Goal: Information Seeking & Learning: Check status

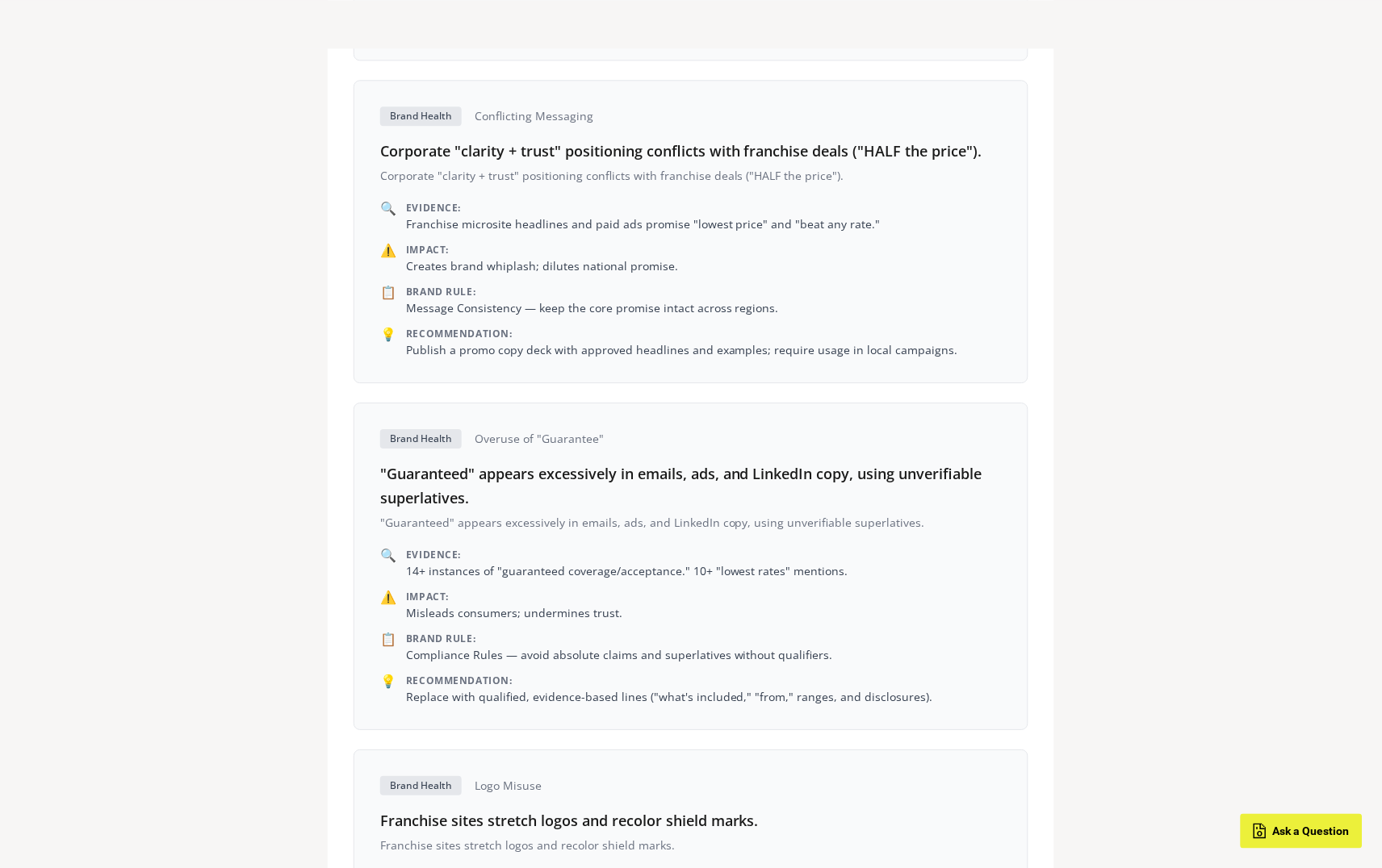
scroll to position [2092, 0]
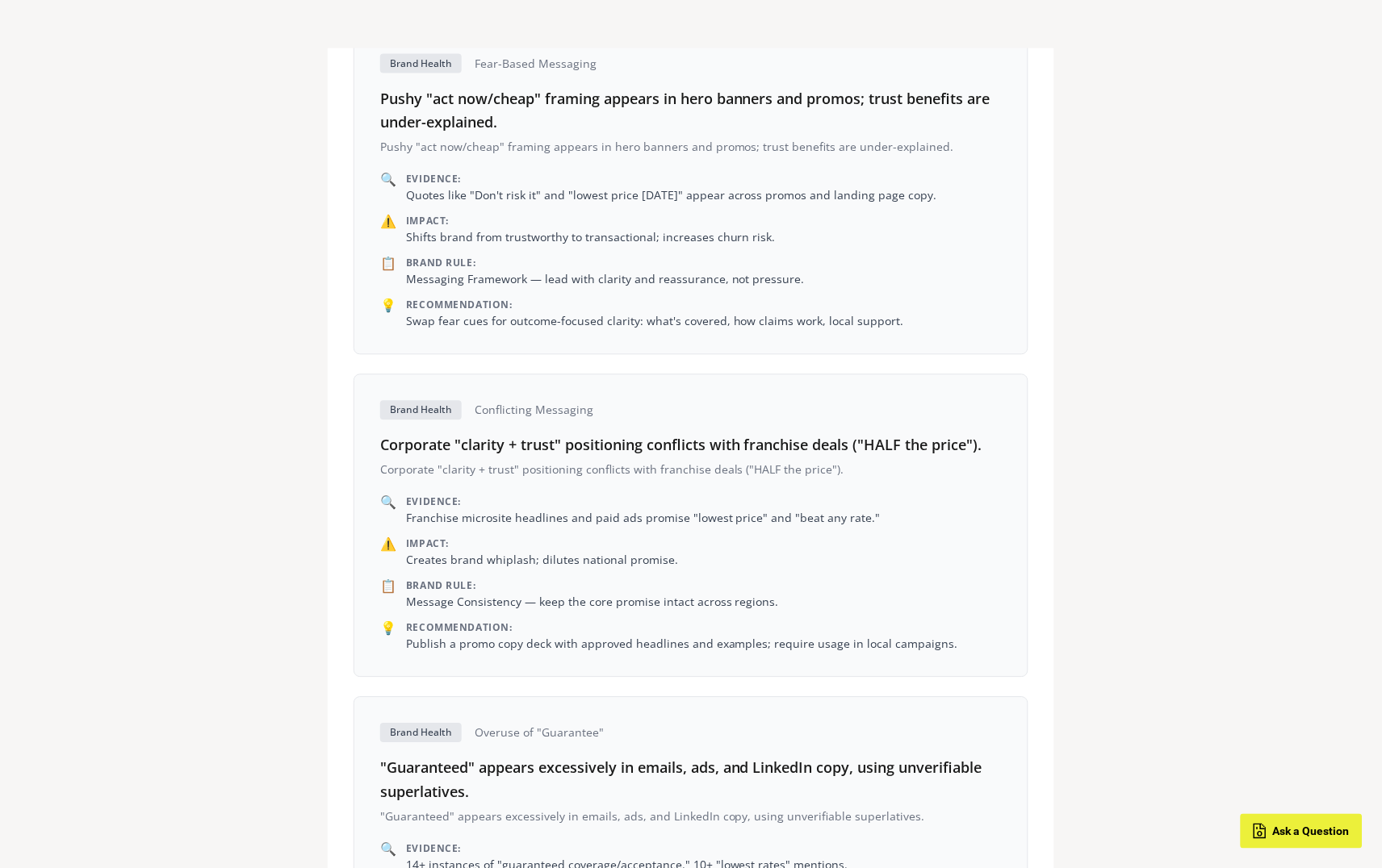
click at [1299, 831] on span "Ask a Question" at bounding box center [1311, 832] width 77 height 13
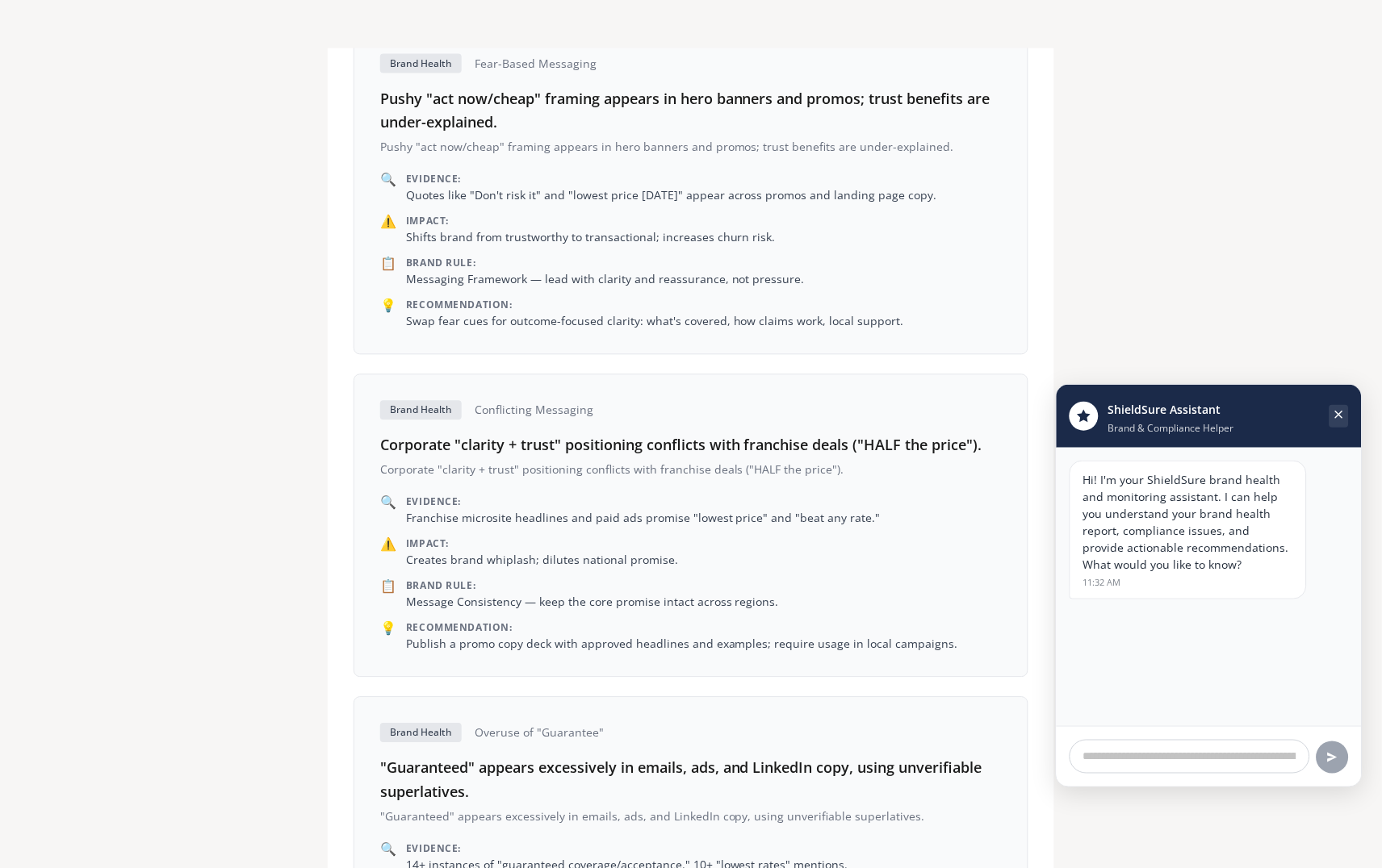
click at [1336, 417] on icon "Close chat" at bounding box center [1339, 415] width 7 height 7
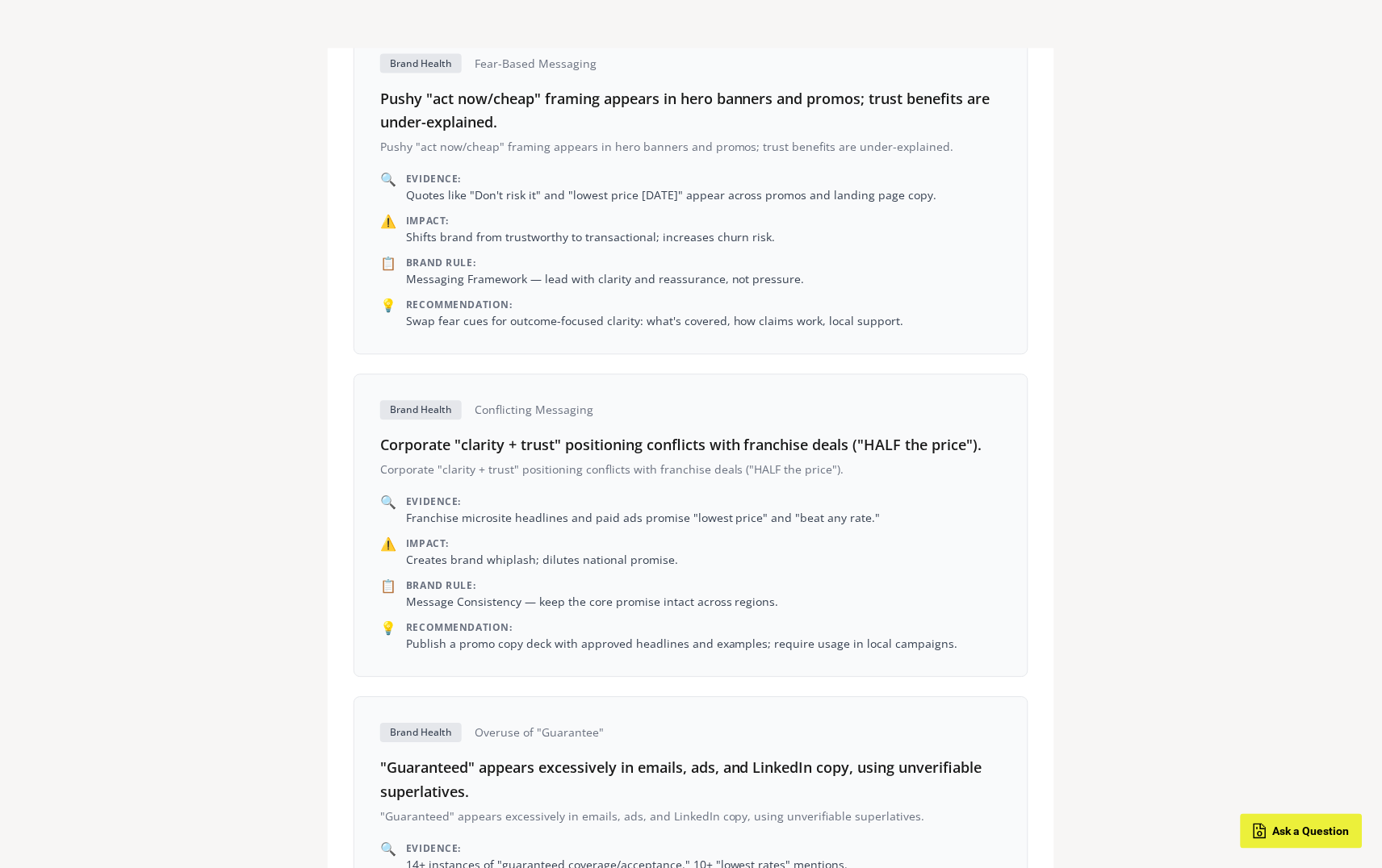
scroll to position [924, 0]
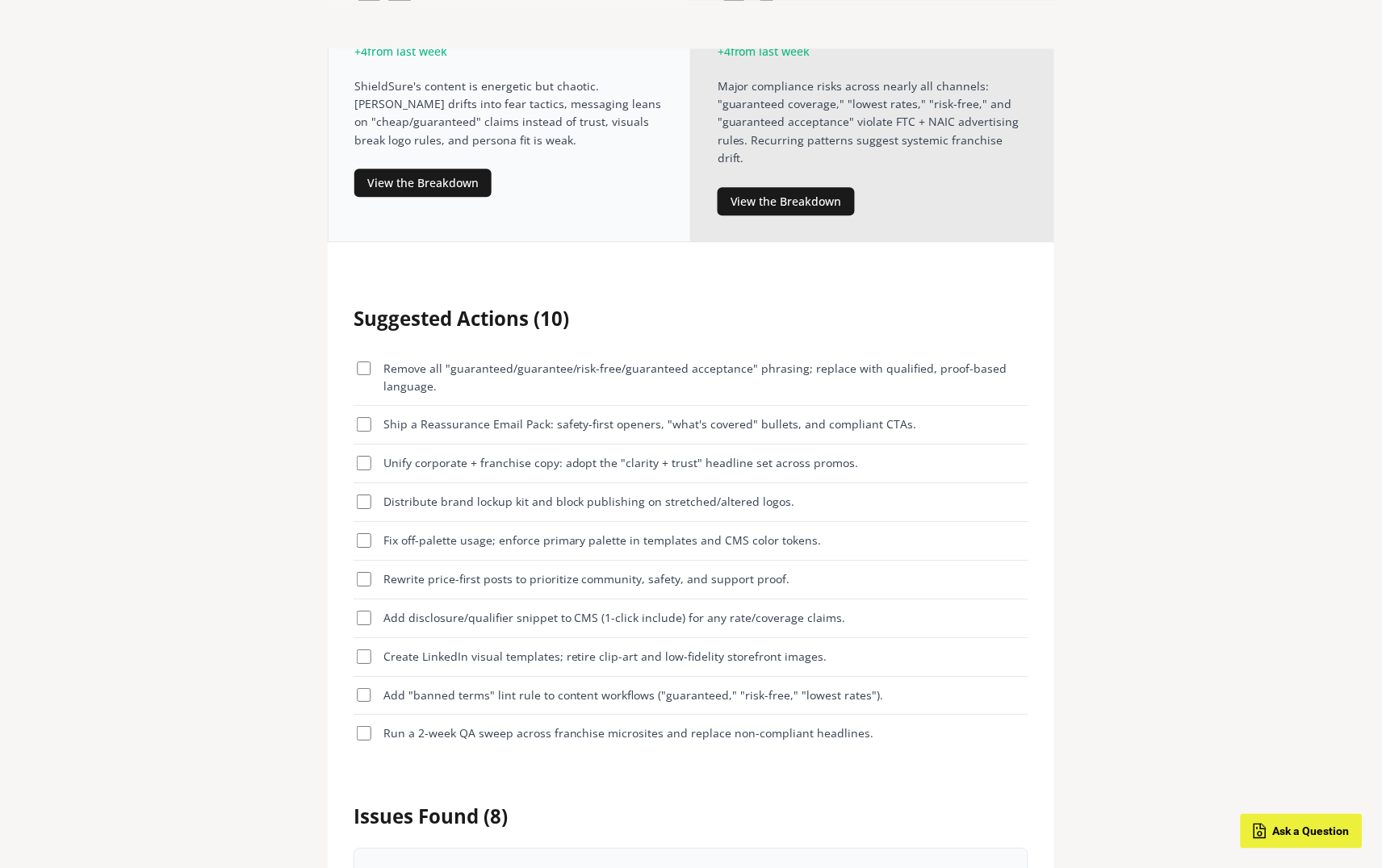
click at [1313, 836] on span "Ask a Question" at bounding box center [1311, 832] width 77 height 13
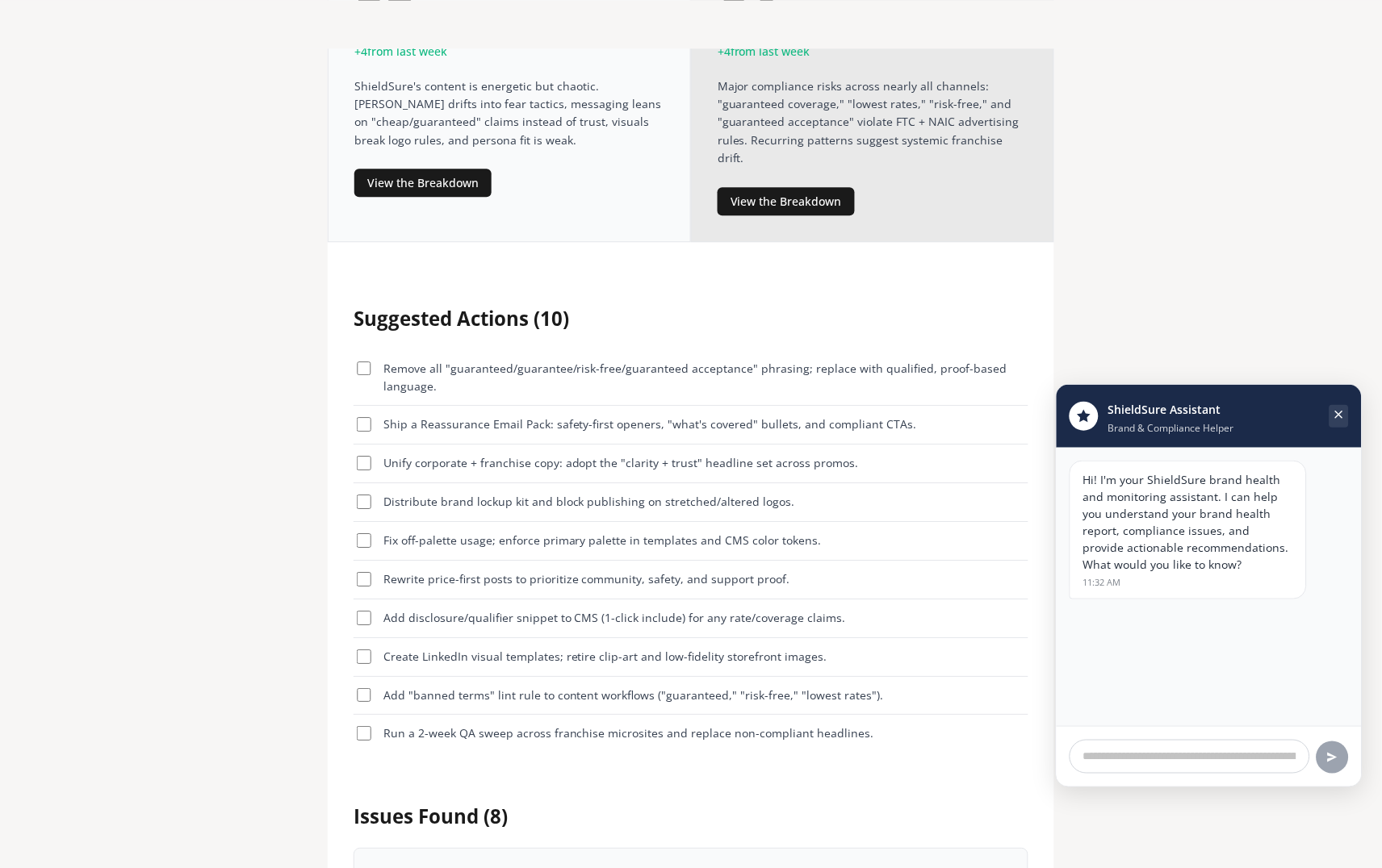
click at [1337, 416] on icon "Close chat" at bounding box center [1339, 415] width 7 height 7
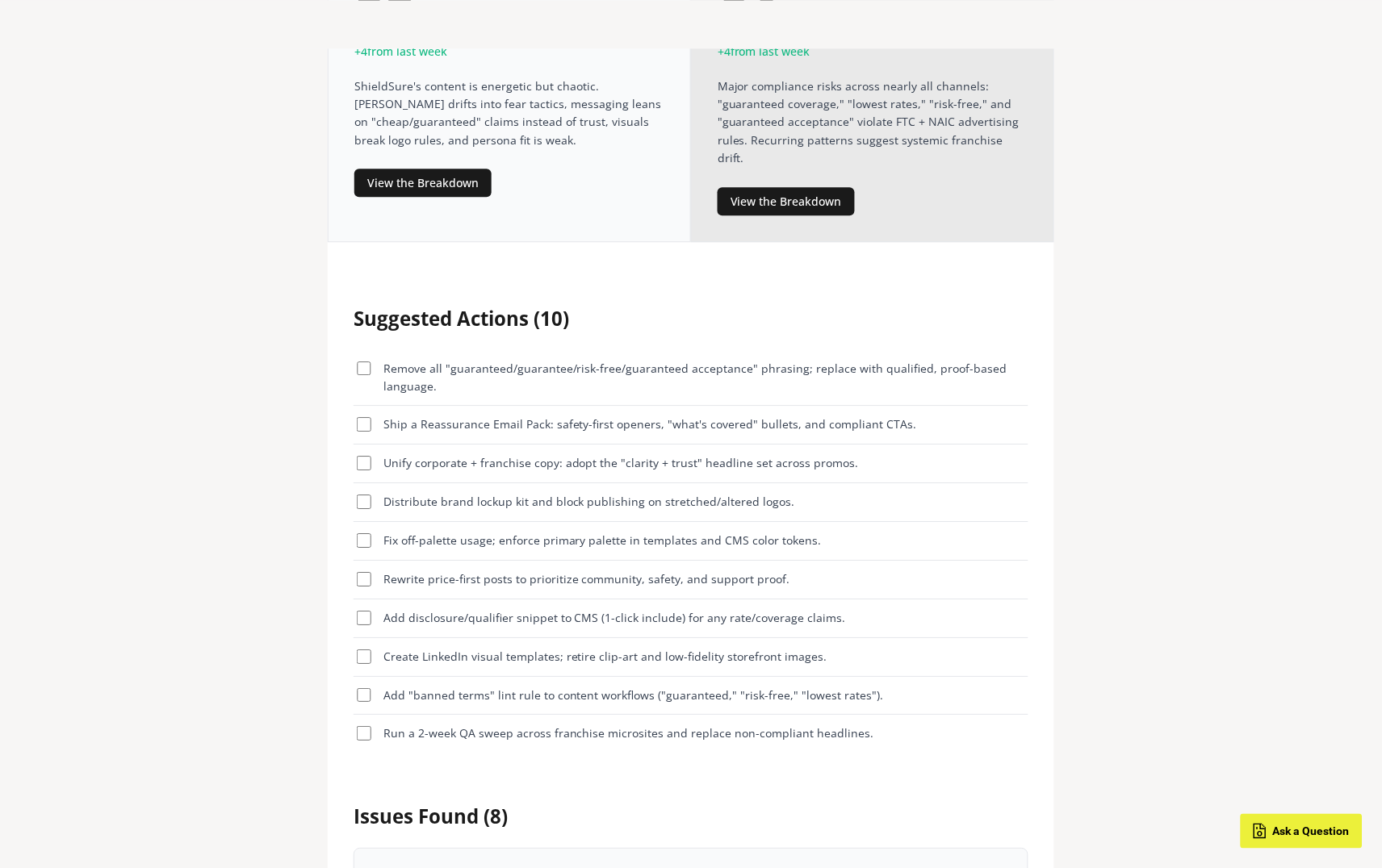
scroll to position [0, 0]
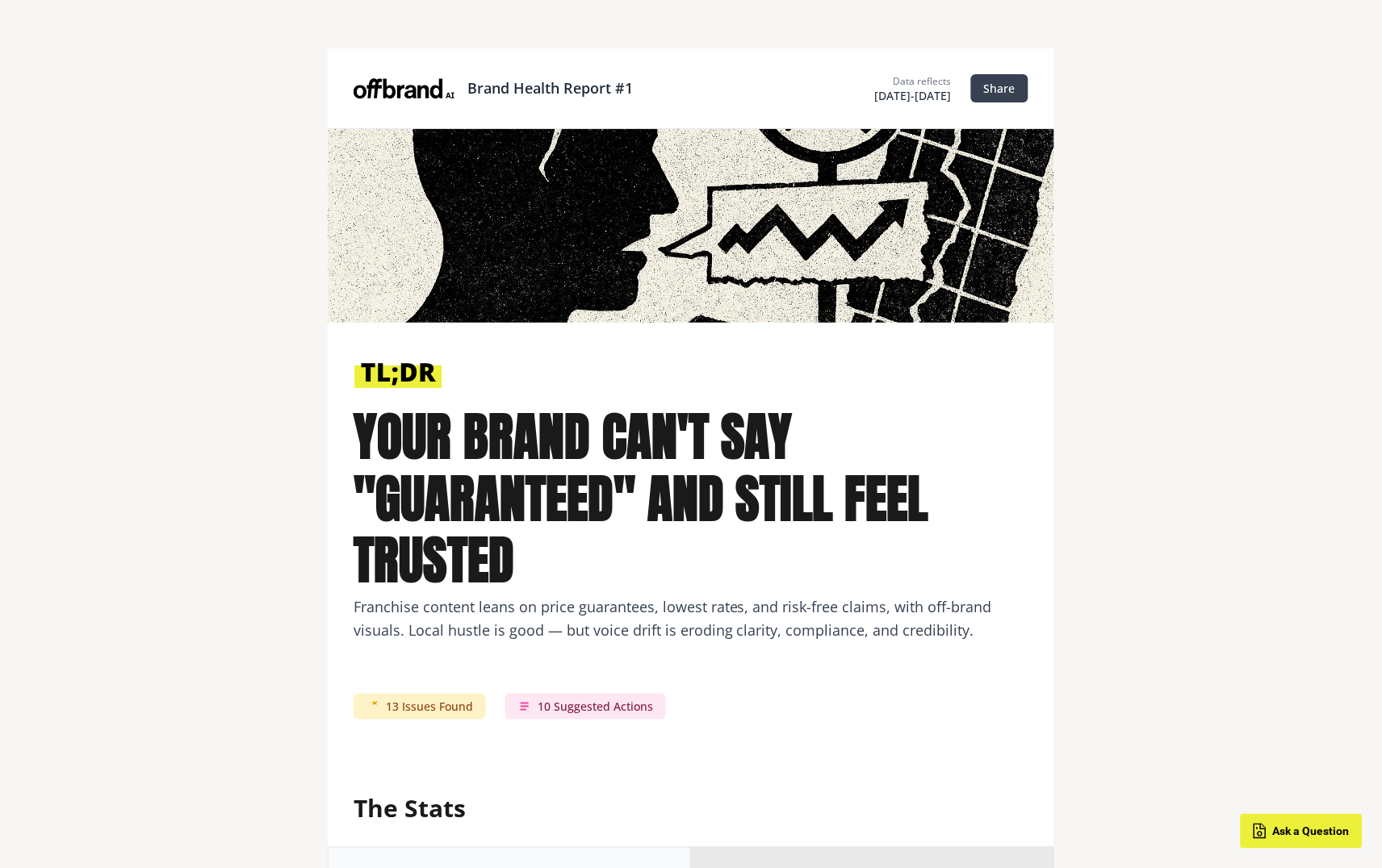
click at [1004, 88] on button "Share" at bounding box center [1000, 88] width 57 height 28
click at [992, 83] on button "Share" at bounding box center [1000, 88] width 57 height 28
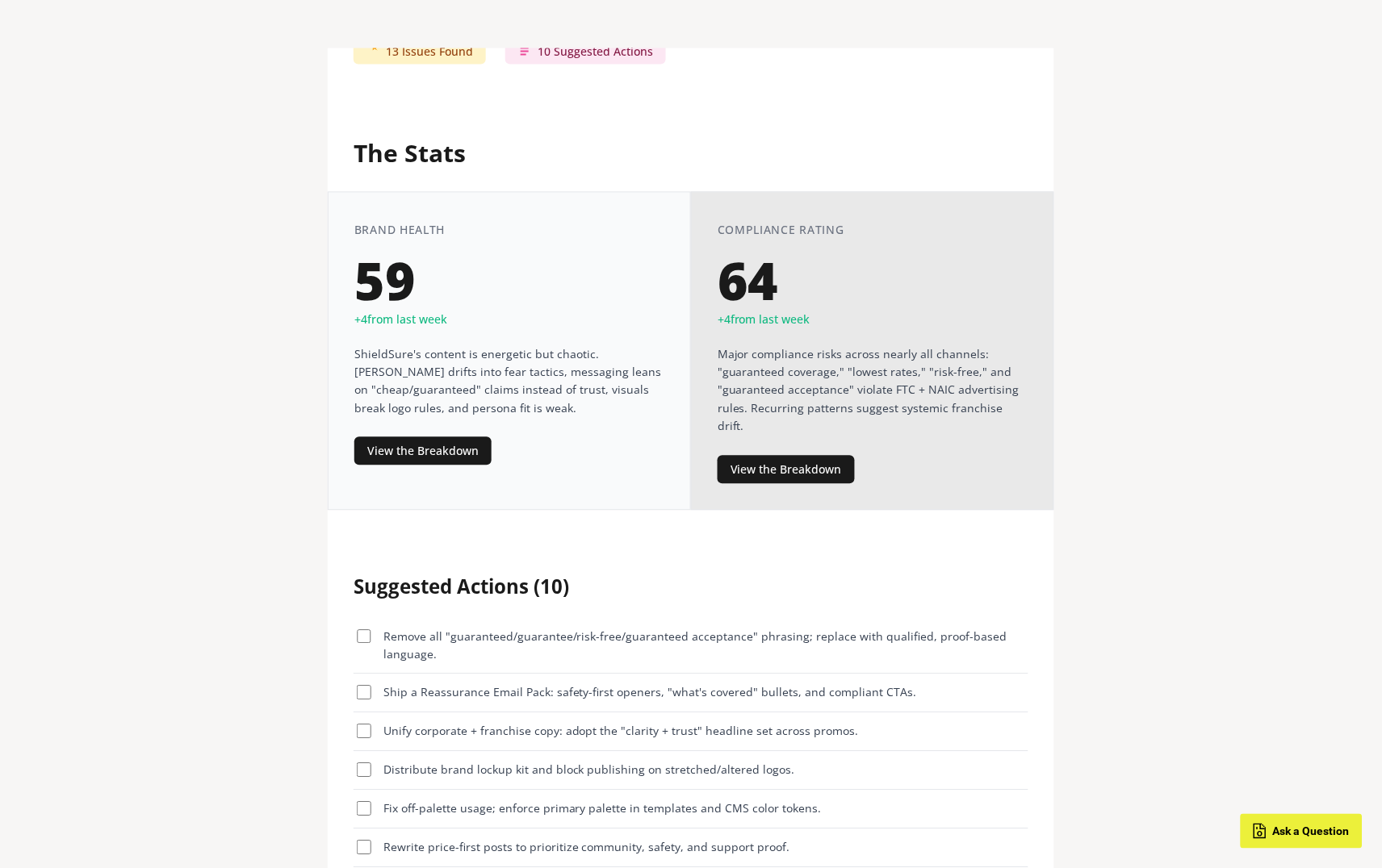
scroll to position [652, 0]
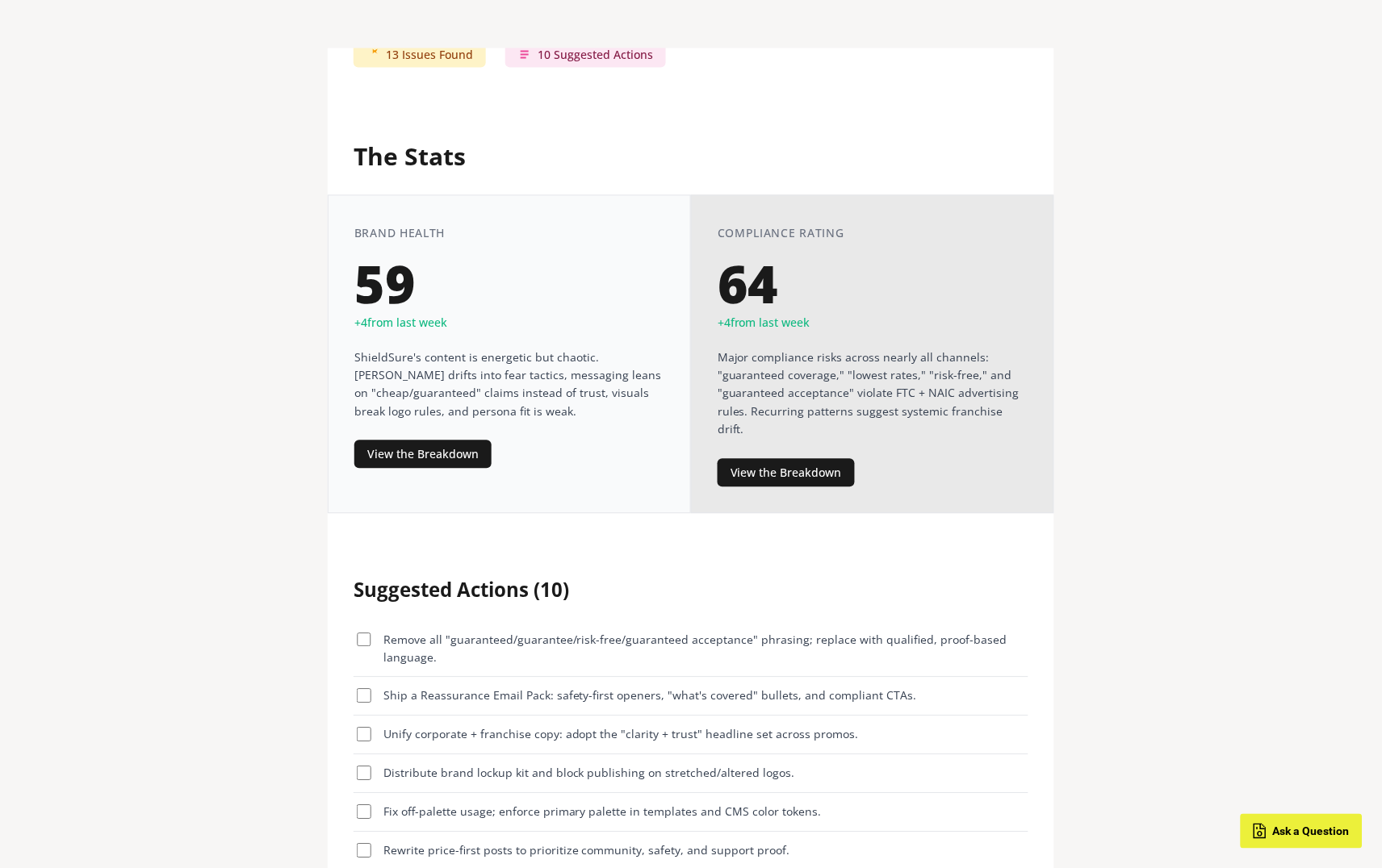
click at [454, 464] on div "Brand Health 59 + 4 from last week ShieldSure's content is energetic but chaoti…" at bounding box center [510, 354] width 363 height 319
click at [454, 459] on button "View the Breakdown" at bounding box center [423, 455] width 137 height 28
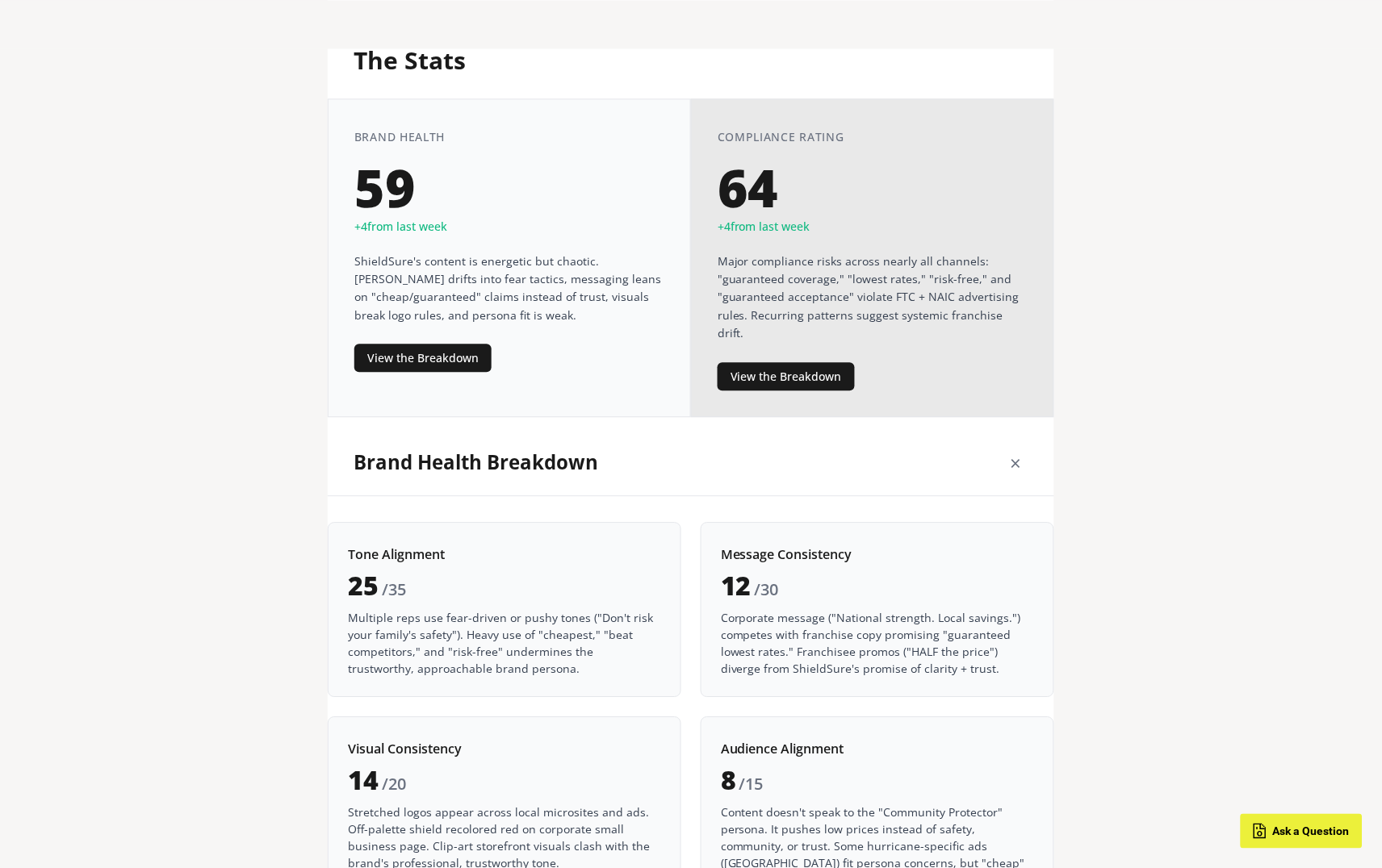
scroll to position [979, 0]
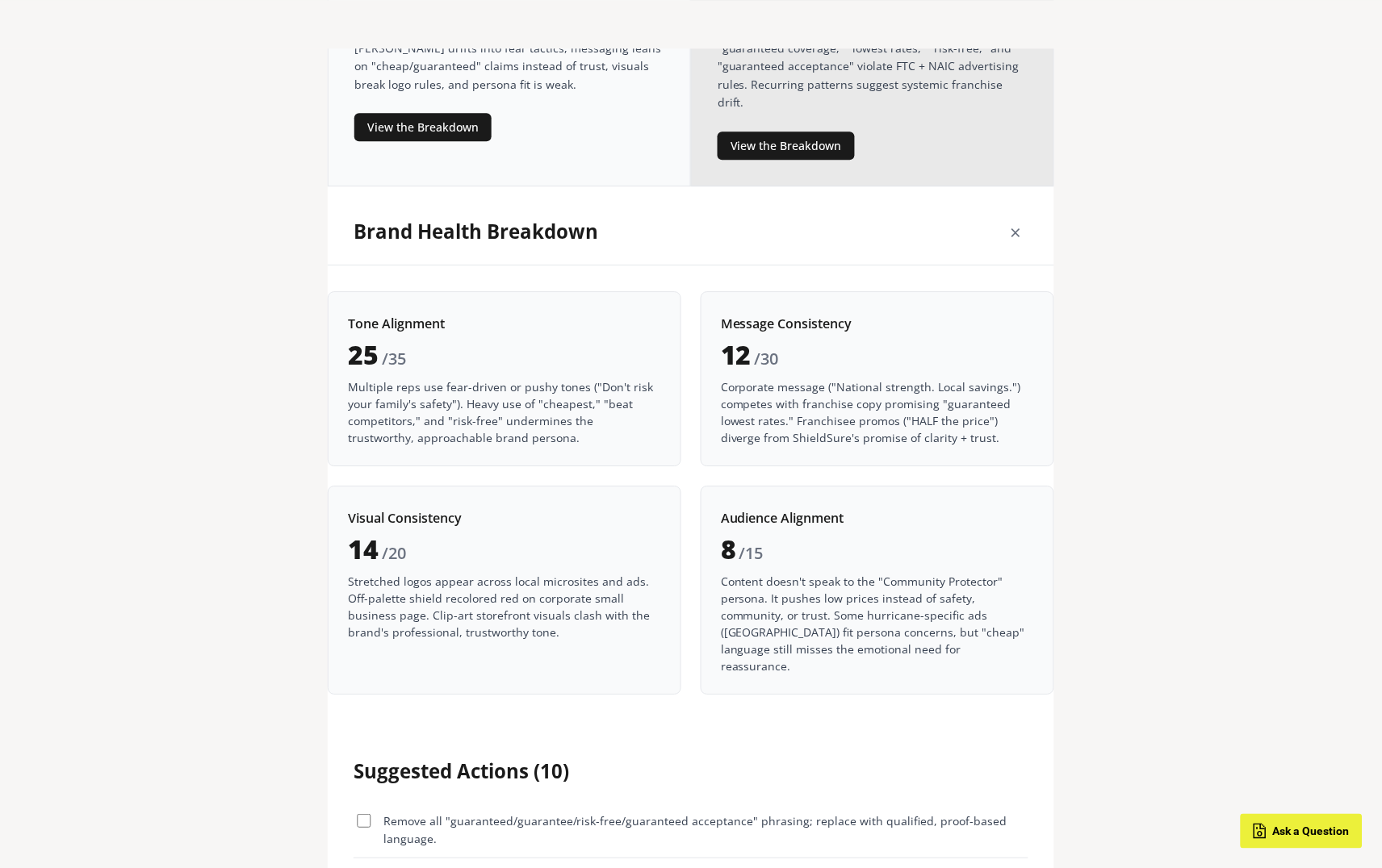
click at [1012, 212] on button "×" at bounding box center [1016, 232] width 24 height 40
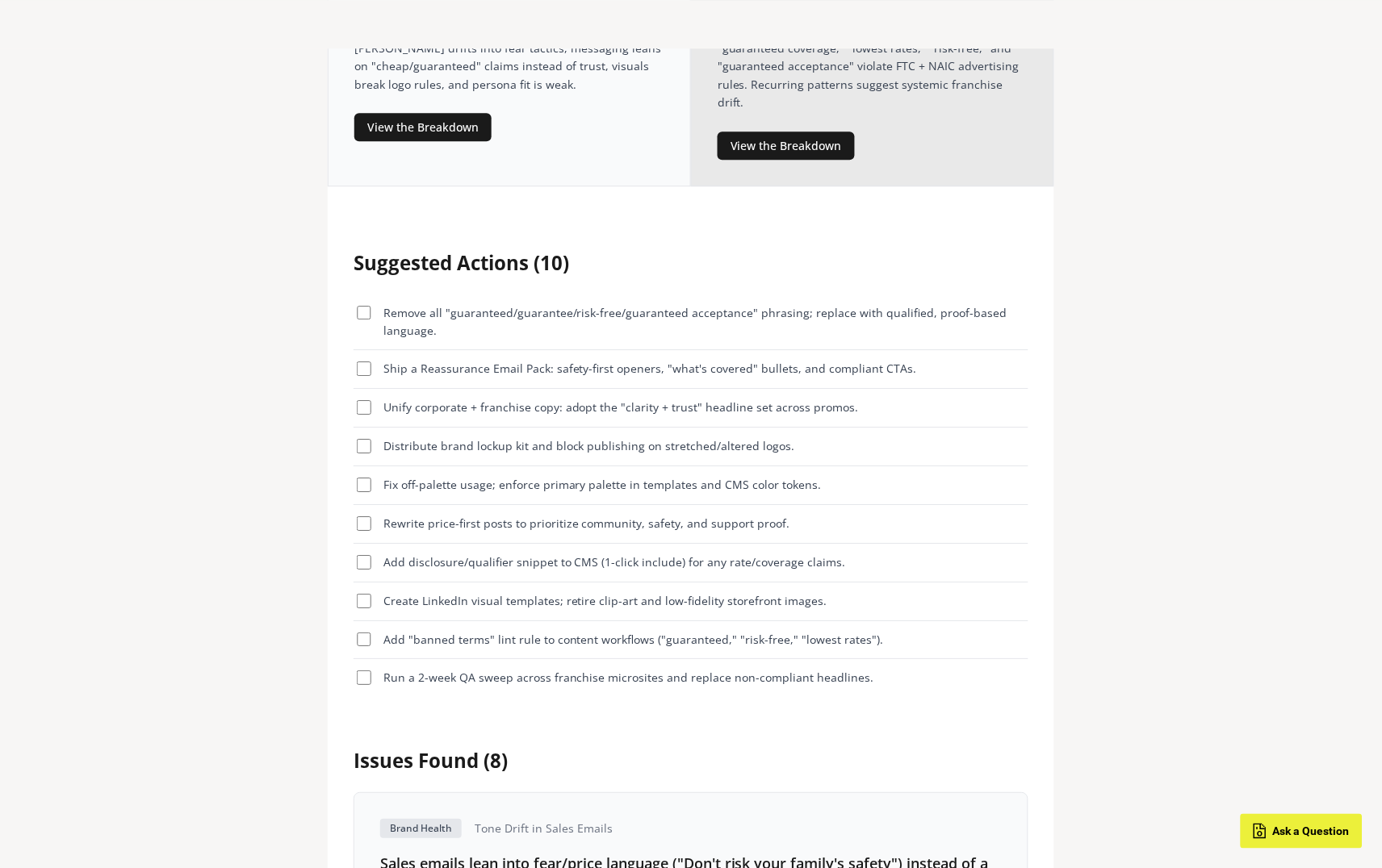
scroll to position [792, 0]
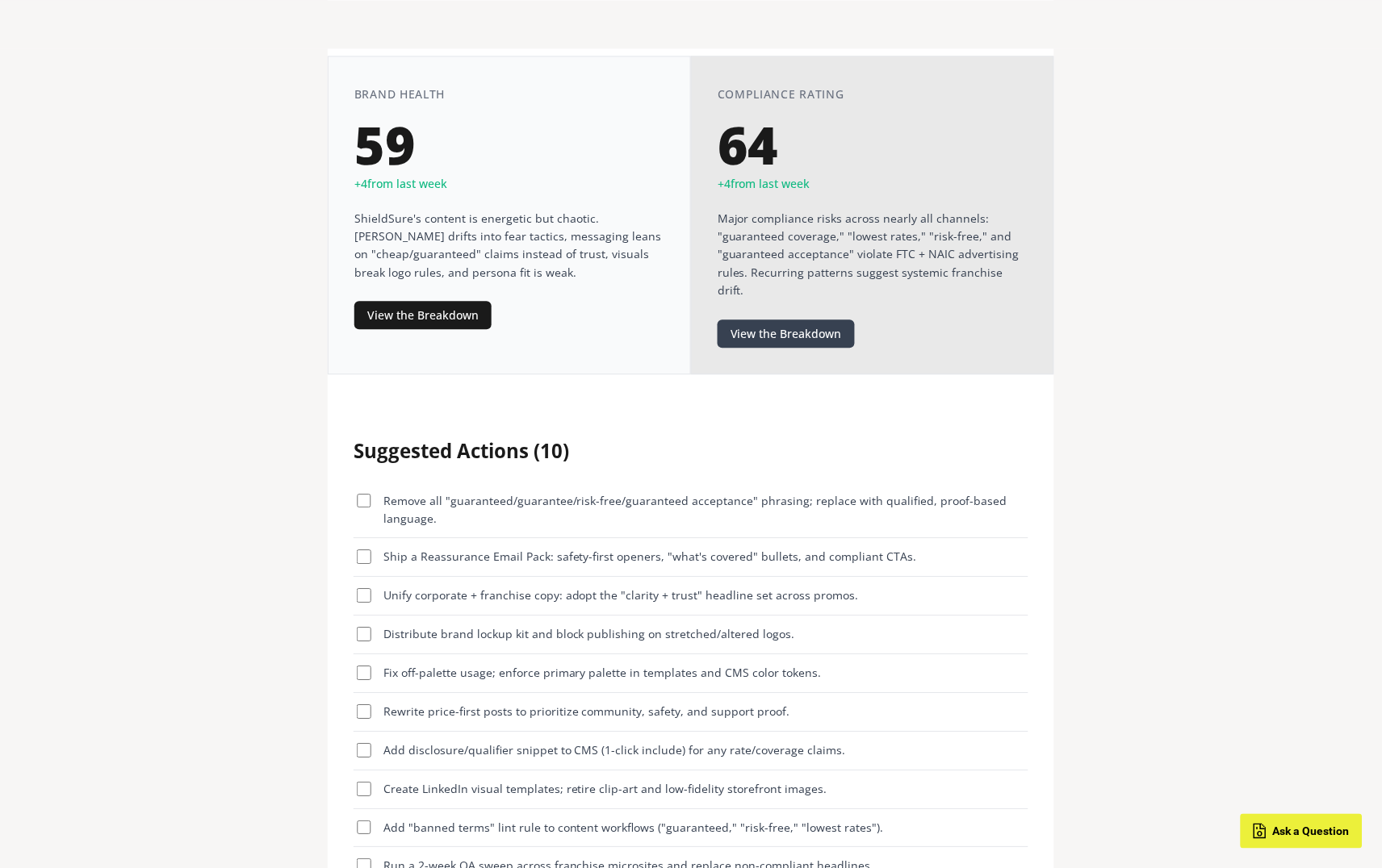
click at [825, 320] on button "View the Breakdown" at bounding box center [786, 334] width 137 height 28
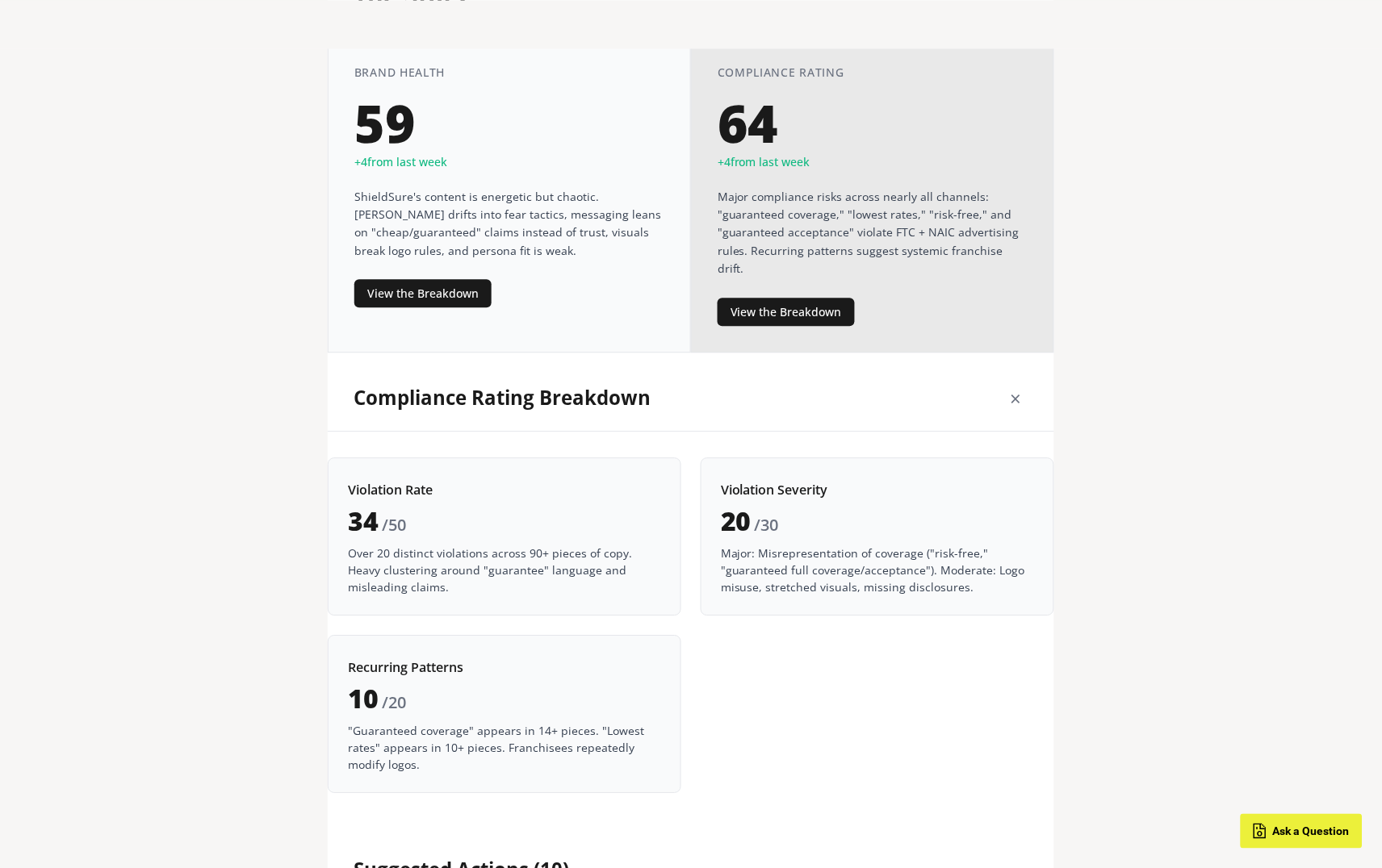
scroll to position [817, 0]
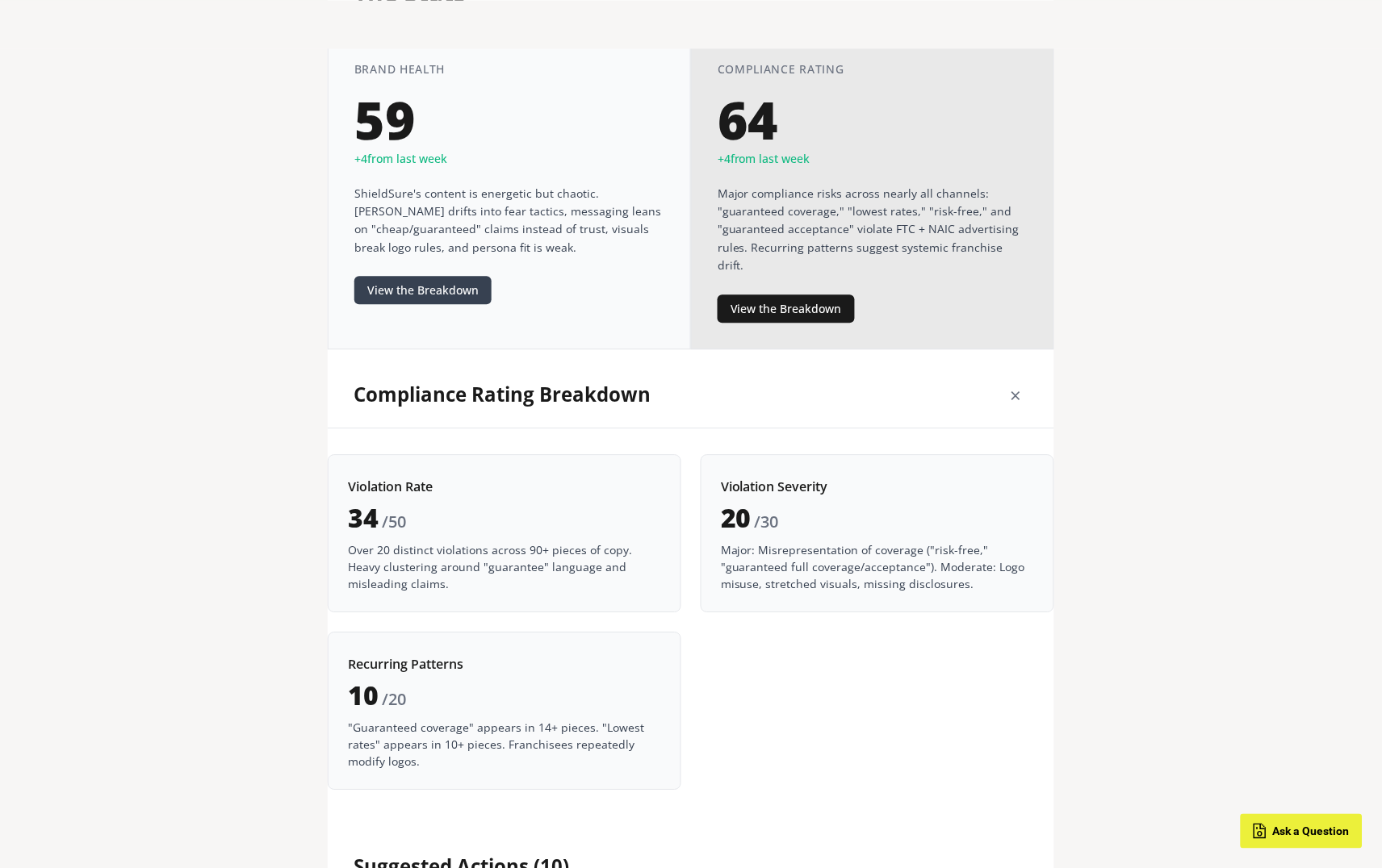
click at [413, 276] on button "View the Breakdown" at bounding box center [423, 290] width 137 height 28
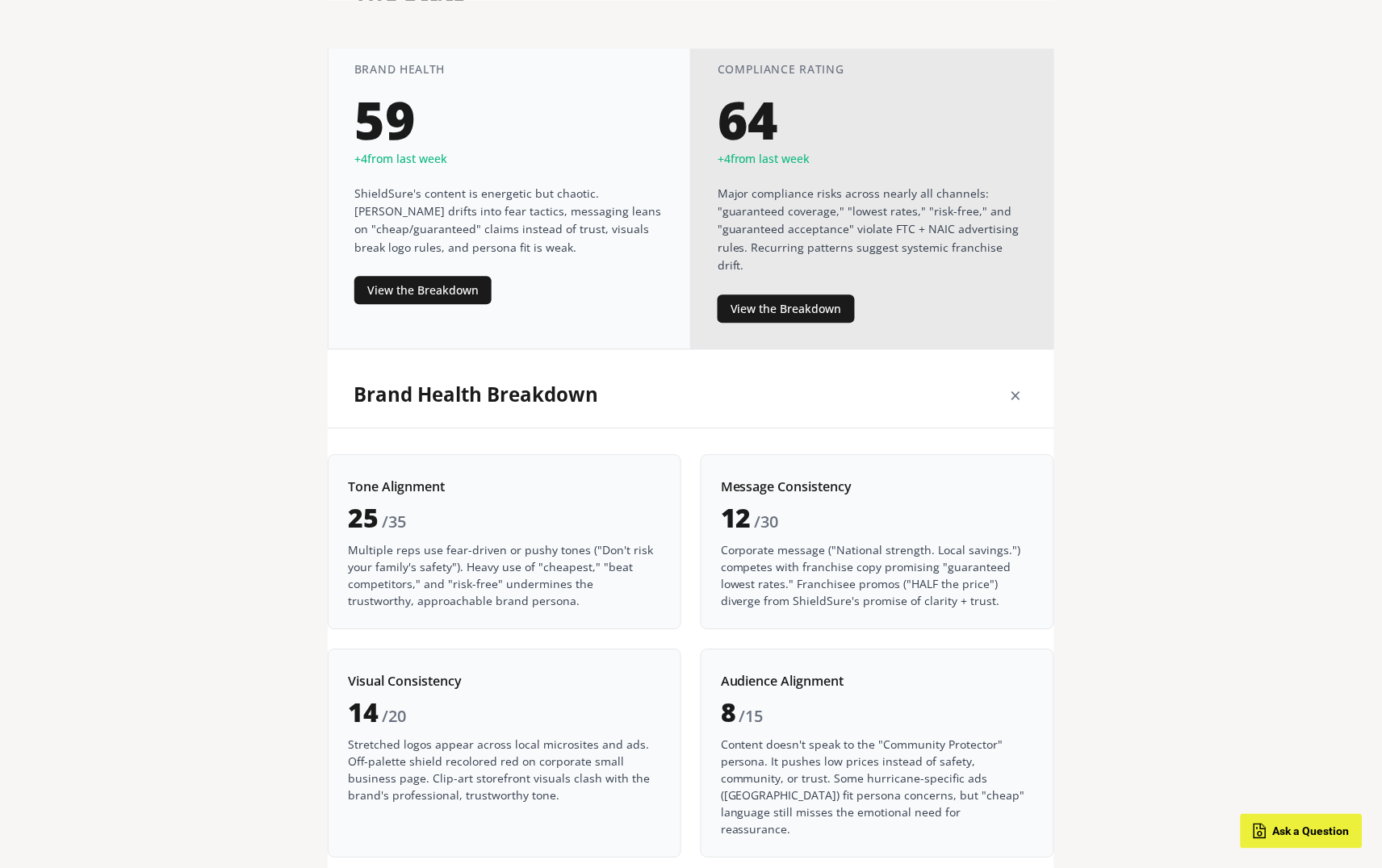
scroll to position [837, 0]
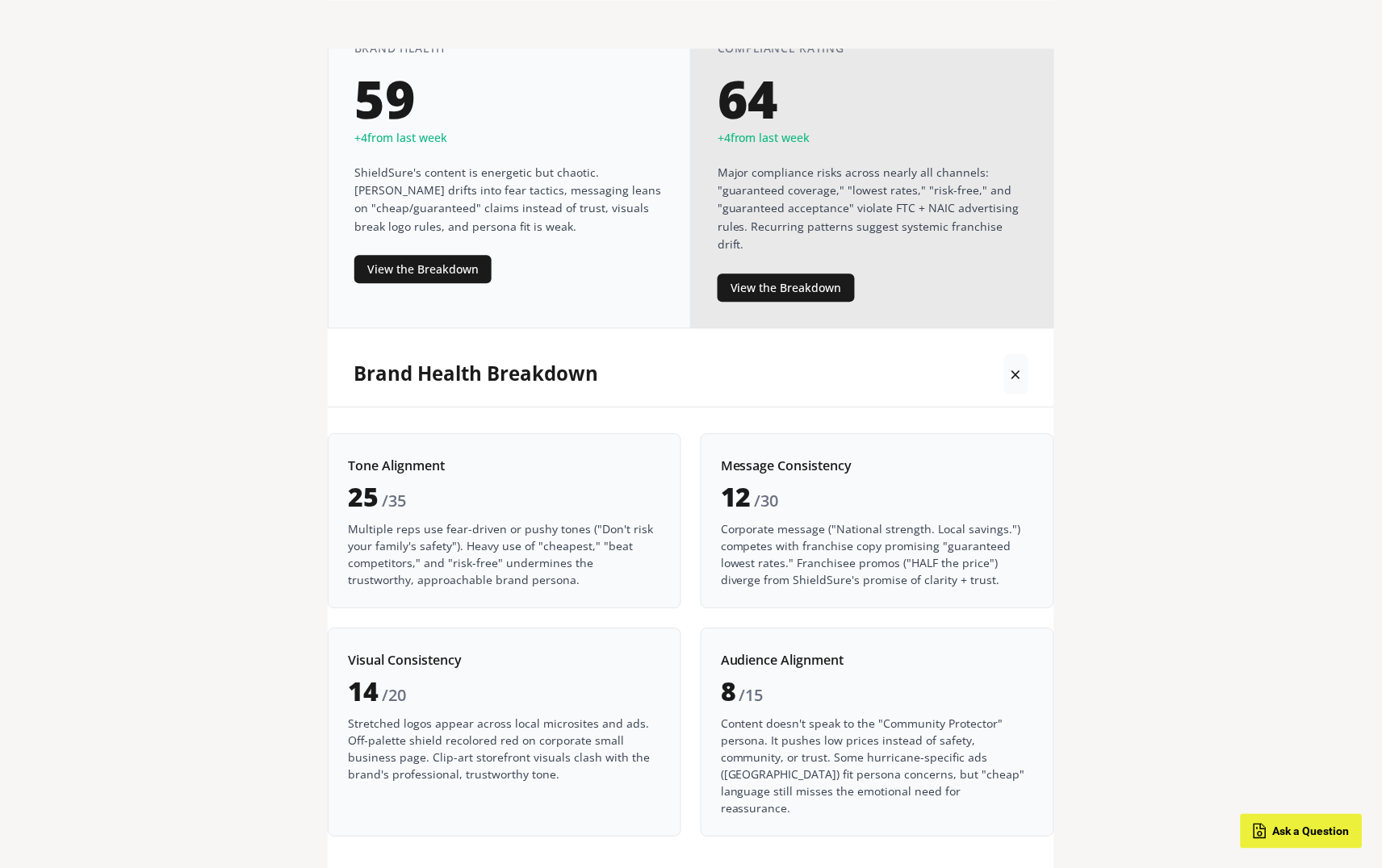
click at [1015, 354] on button "×" at bounding box center [1016, 374] width 24 height 40
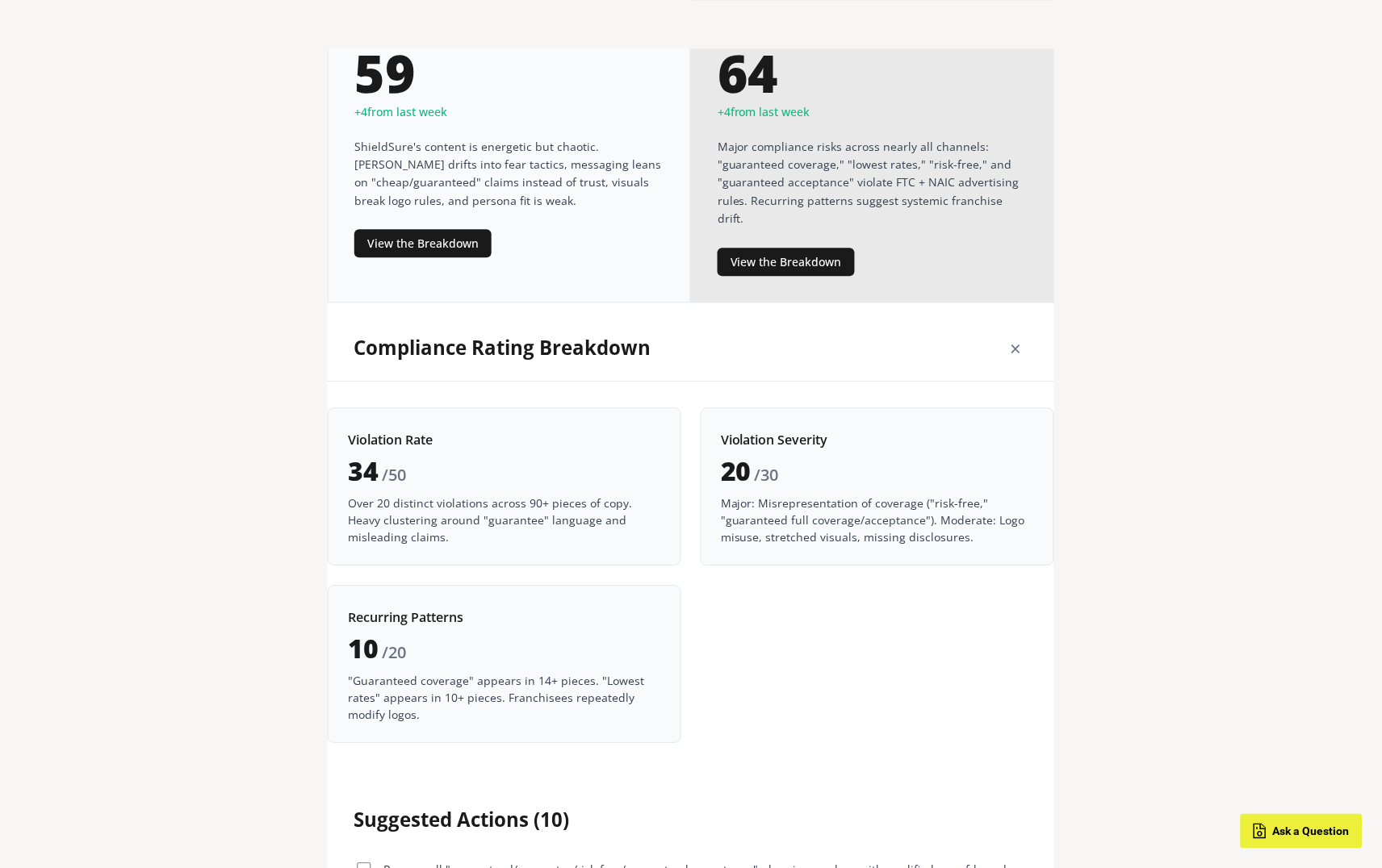
scroll to position [2115, 0]
